Goal: Find contact information: Find contact information

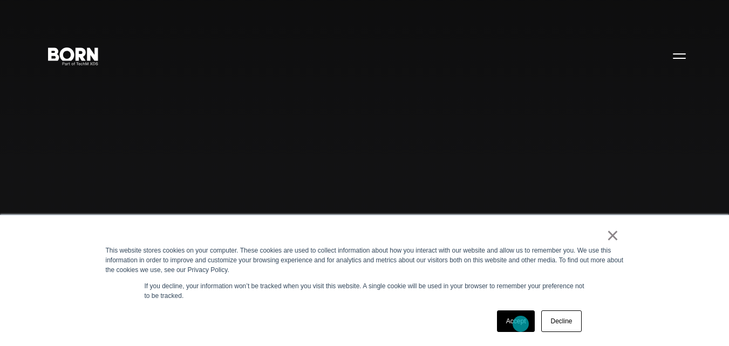
click at [520, 324] on link "Accept" at bounding box center [516, 321] width 38 height 22
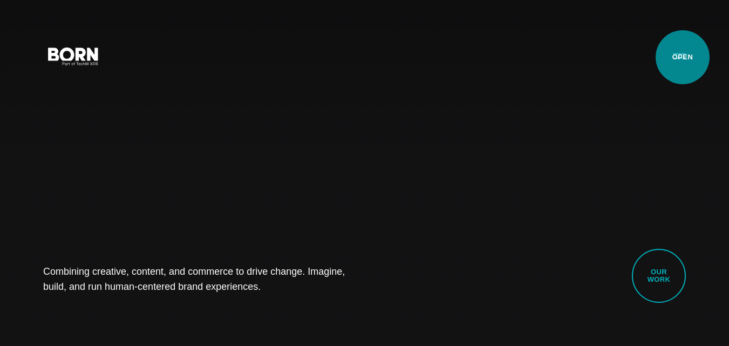
click at [682, 57] on button "Primary Menu" at bounding box center [679, 55] width 26 height 23
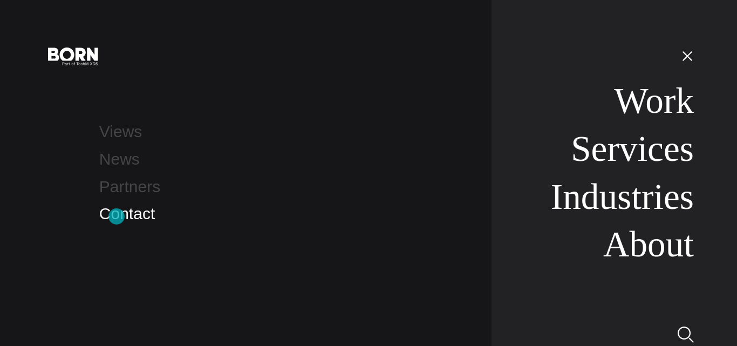
click at [121, 220] on link "Contact" at bounding box center [127, 213] width 56 height 18
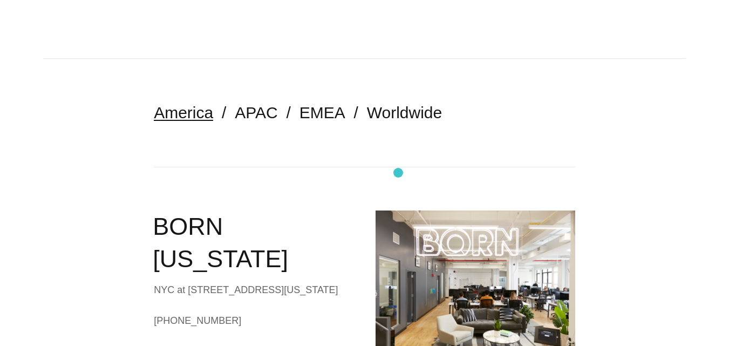
scroll to position [216, 0]
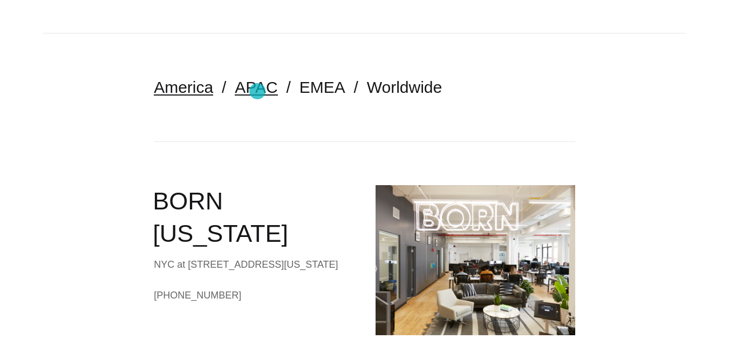
click at [257, 91] on link "APAC" at bounding box center [256, 87] width 43 height 18
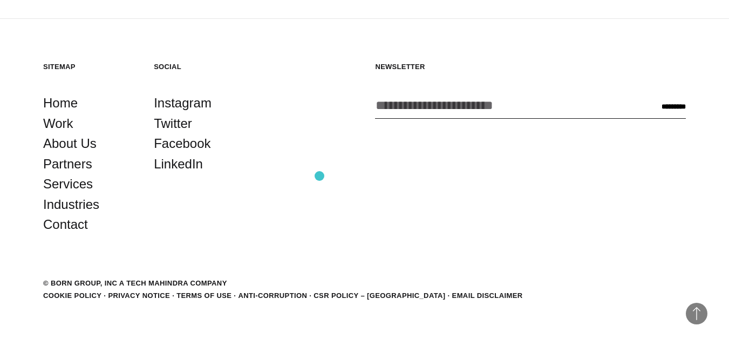
scroll to position [2312, 0]
